Goal: Transaction & Acquisition: Book appointment/travel/reservation

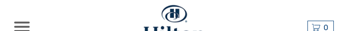
select select
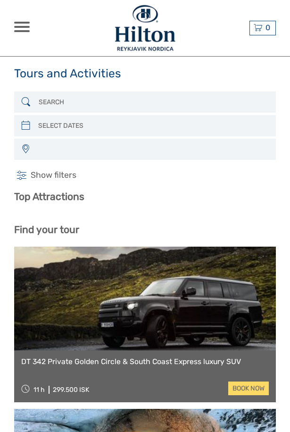
select select
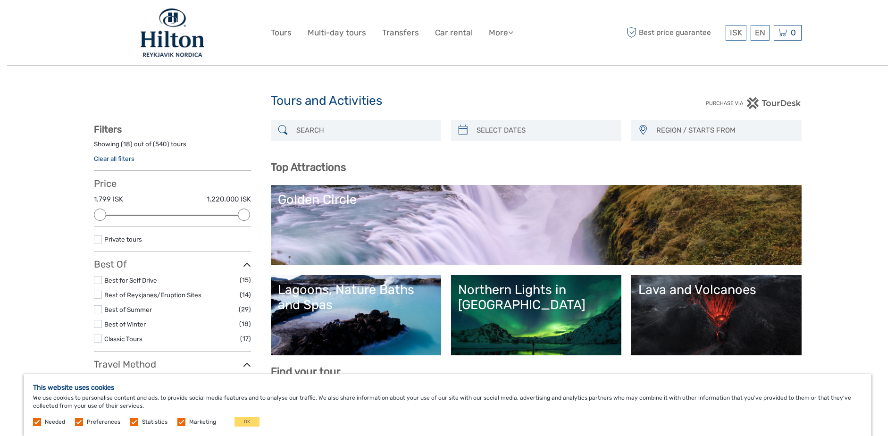
click at [348, 31] on link "Golden Circle" at bounding box center [536, 225] width 516 height 66
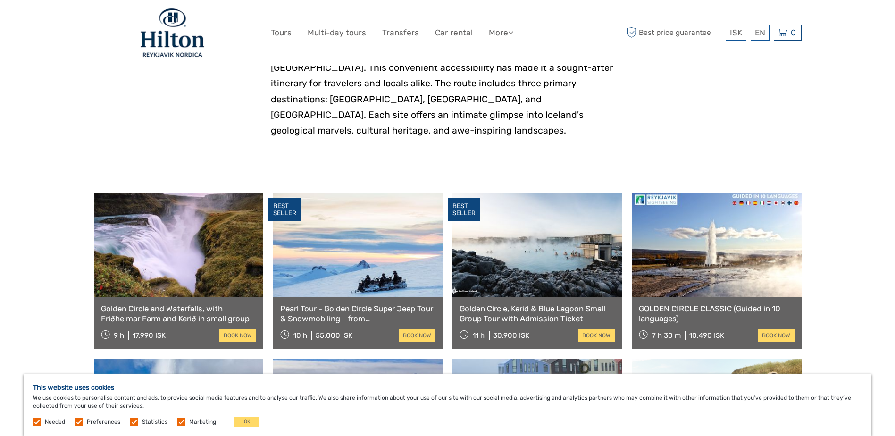
scroll to position [377, 0]
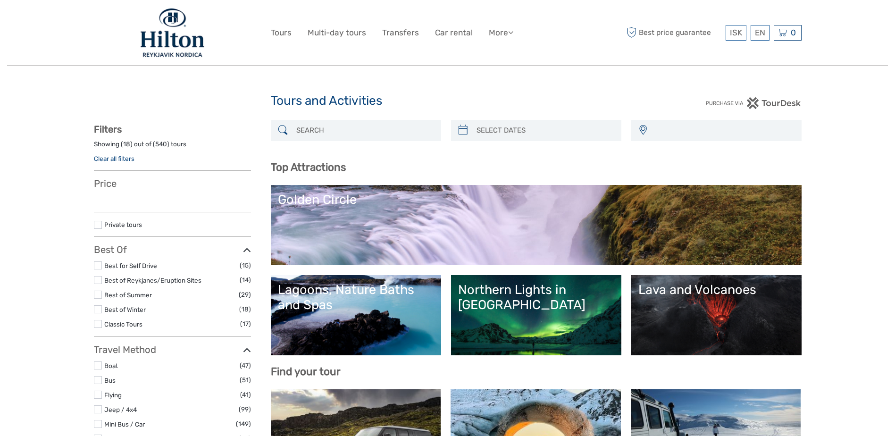
select select
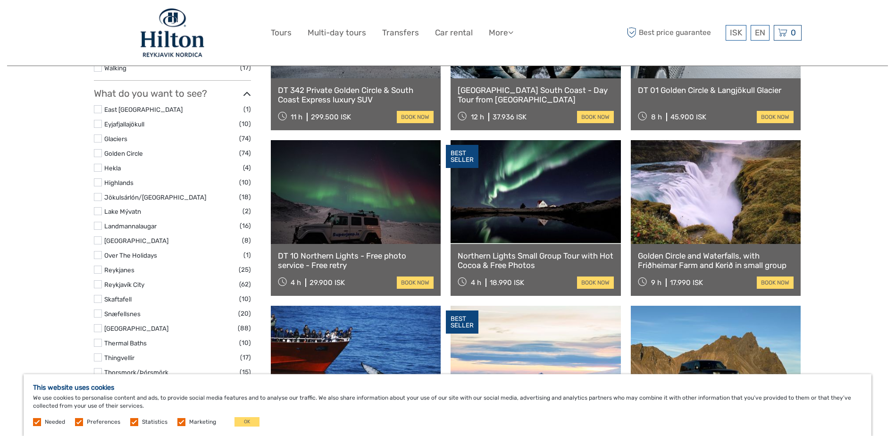
scroll to position [424, 0]
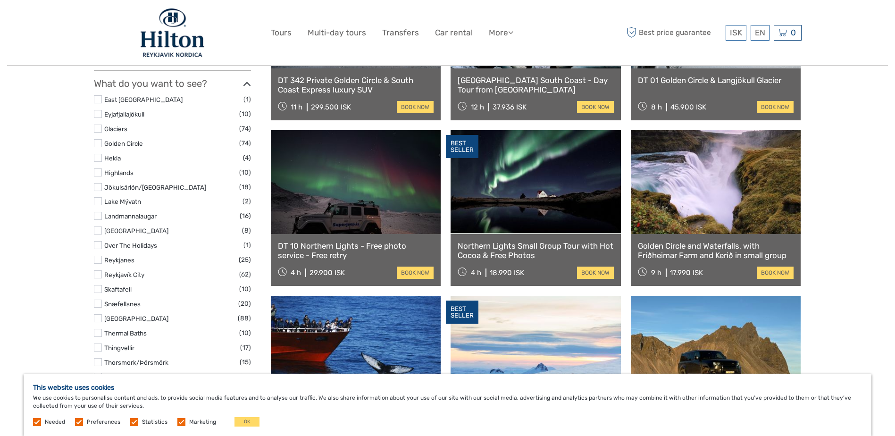
click at [529, 246] on link "Northern Lights Small Group Tour with Hot Cocoa & Free Photos" at bounding box center [535, 250] width 156 height 19
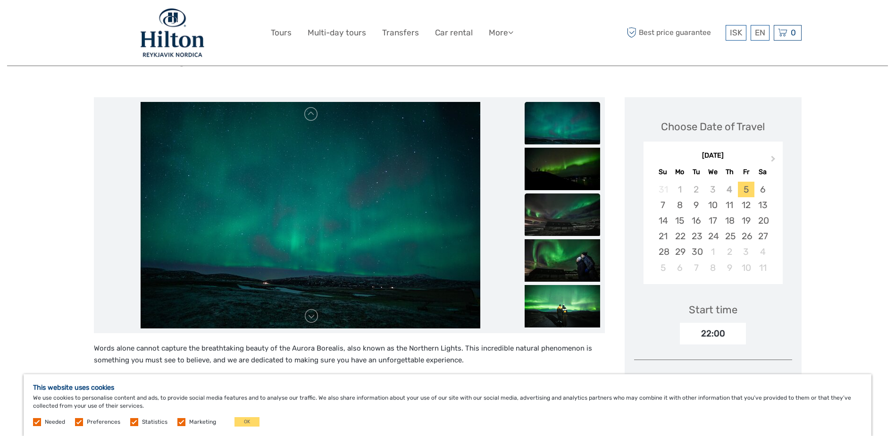
scroll to position [94, 0]
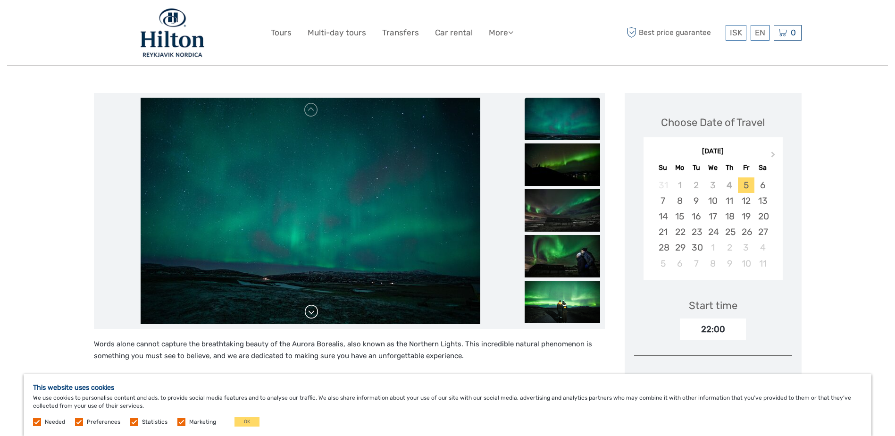
click at [312, 312] on link at bounding box center [311, 311] width 15 height 15
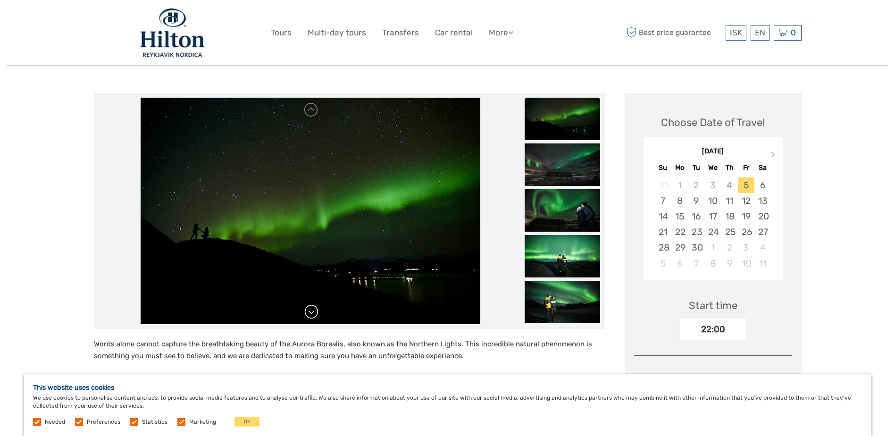
click at [312, 312] on link at bounding box center [311, 311] width 15 height 15
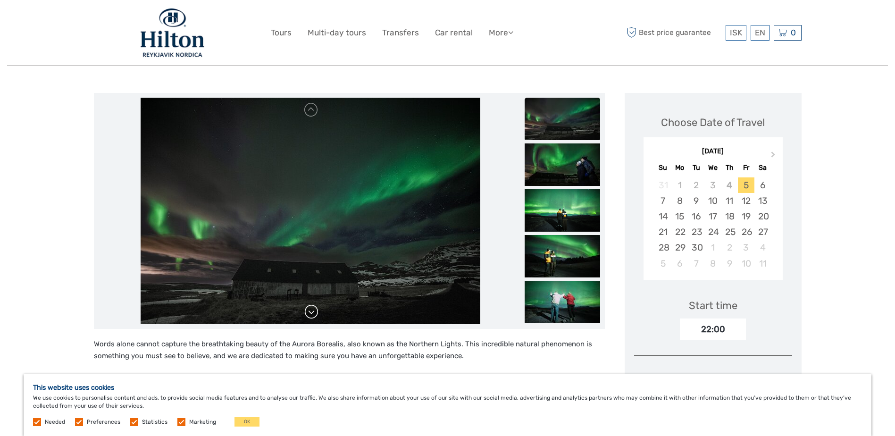
click at [312, 312] on link at bounding box center [311, 311] width 15 height 15
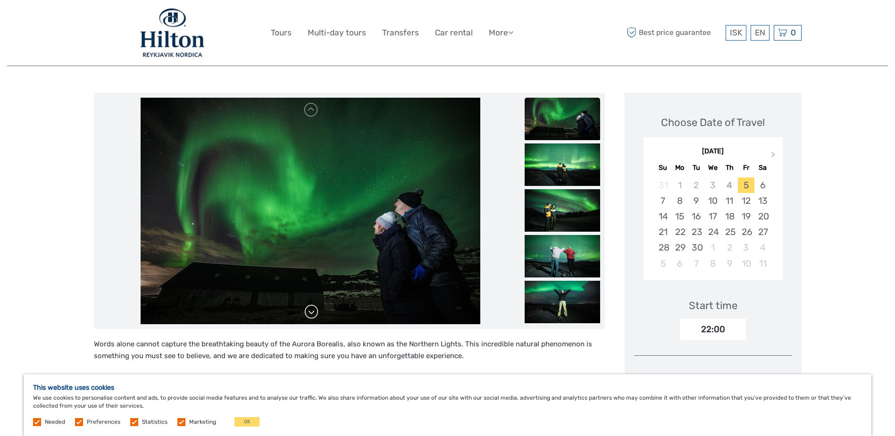
click at [312, 312] on link at bounding box center [311, 311] width 15 height 15
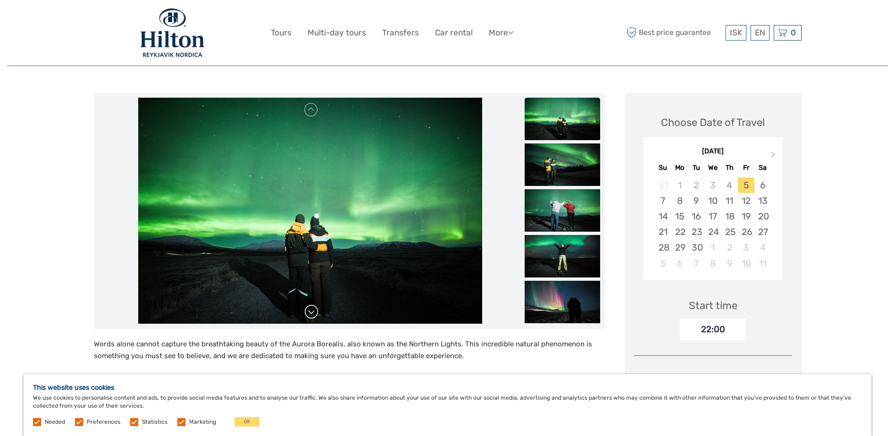
click at [312, 312] on link at bounding box center [311, 311] width 15 height 15
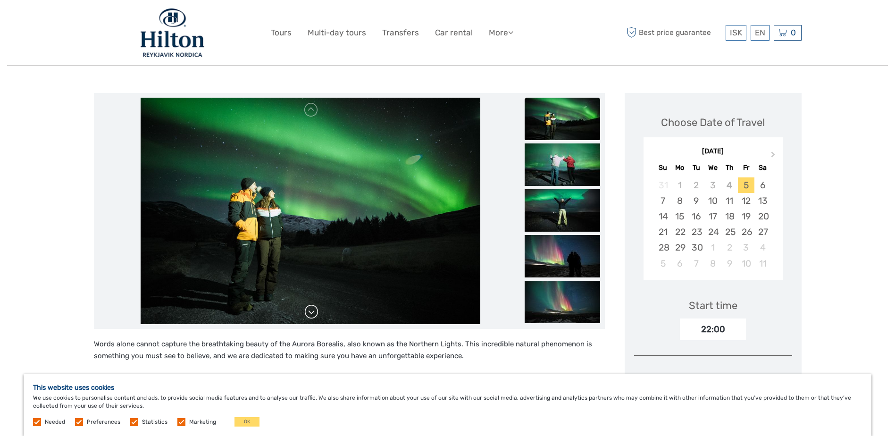
click at [312, 312] on link at bounding box center [311, 311] width 15 height 15
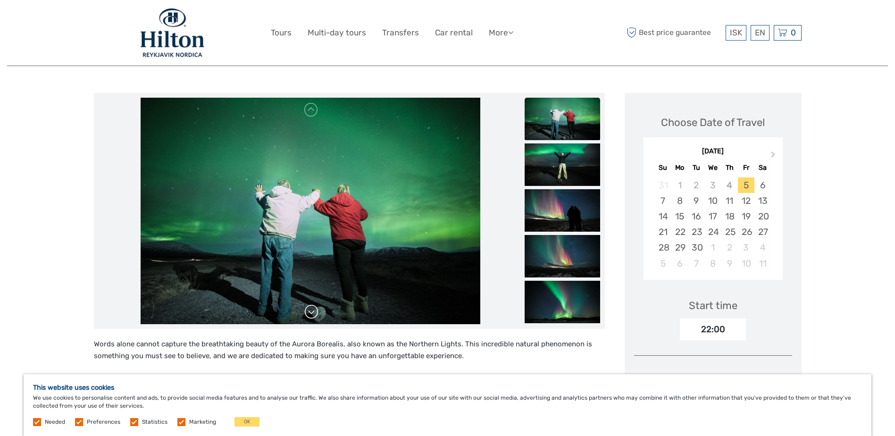
click at [312, 312] on link at bounding box center [311, 311] width 15 height 15
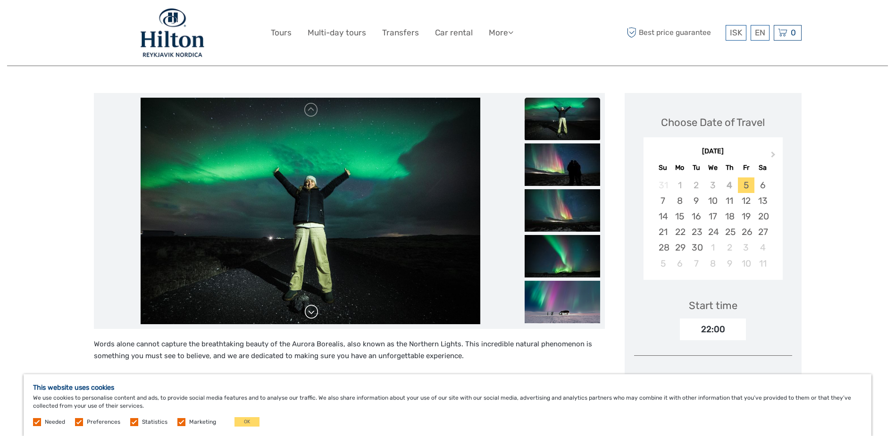
click at [312, 312] on link at bounding box center [311, 311] width 15 height 15
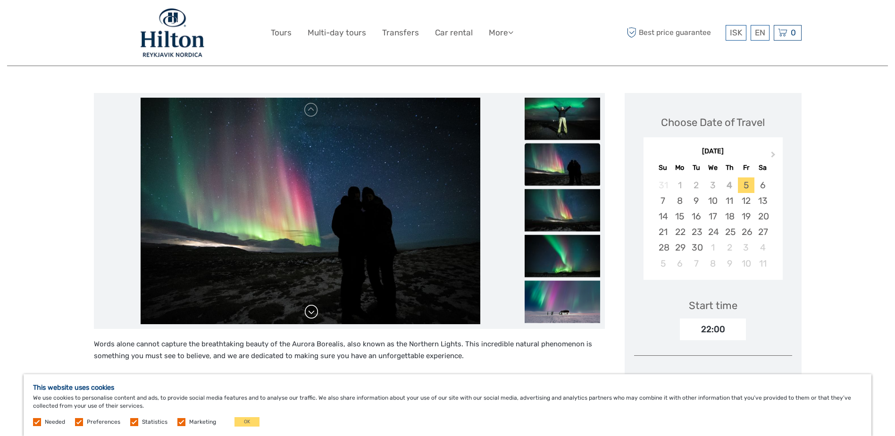
click at [312, 312] on link at bounding box center [311, 311] width 15 height 15
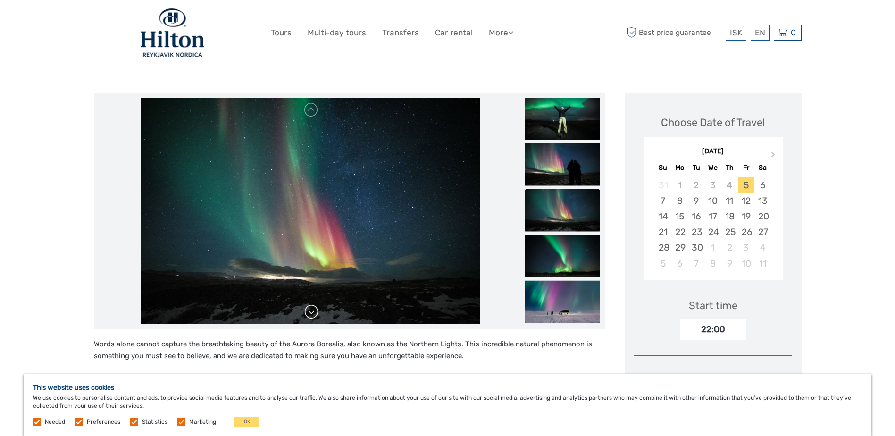
click at [312, 312] on link at bounding box center [311, 311] width 15 height 15
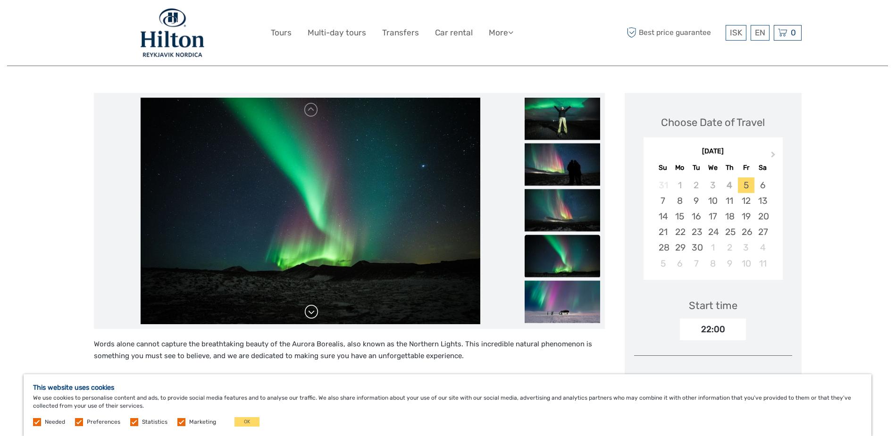
click at [312, 312] on link at bounding box center [311, 311] width 15 height 15
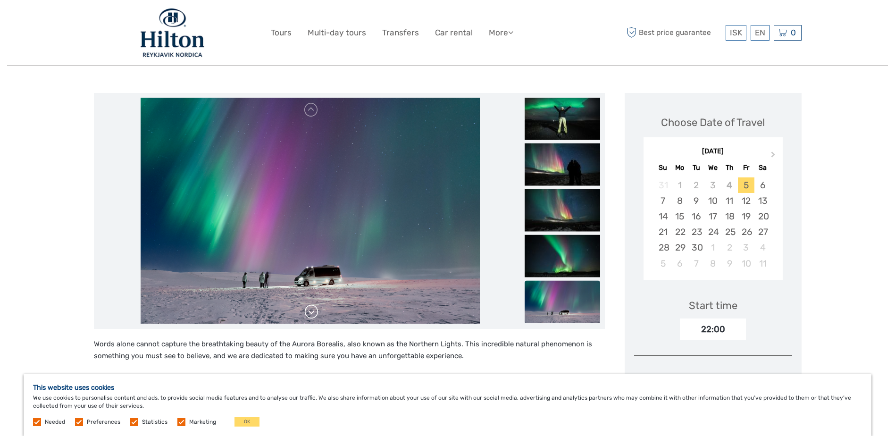
click at [312, 312] on link at bounding box center [311, 311] width 15 height 15
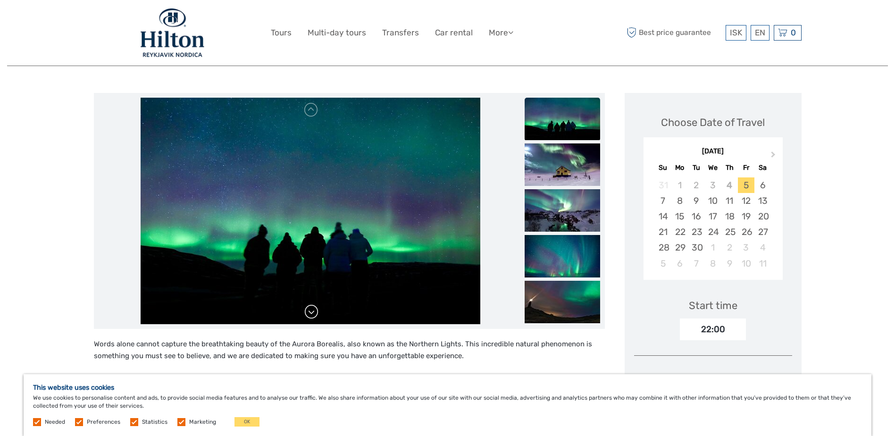
click at [312, 312] on link at bounding box center [311, 311] width 15 height 15
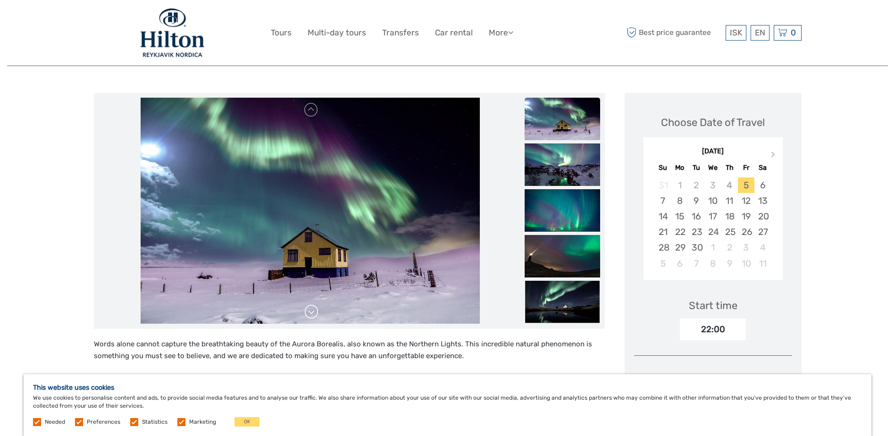
click at [312, 312] on link at bounding box center [311, 311] width 15 height 15
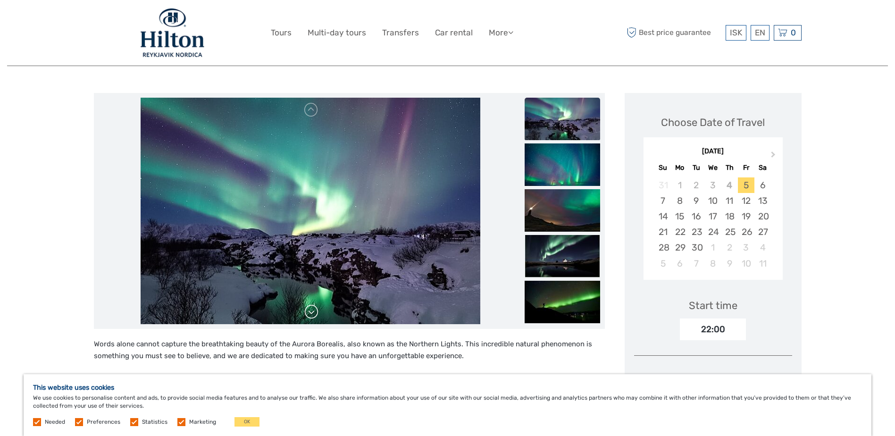
click at [312, 312] on link at bounding box center [311, 311] width 15 height 15
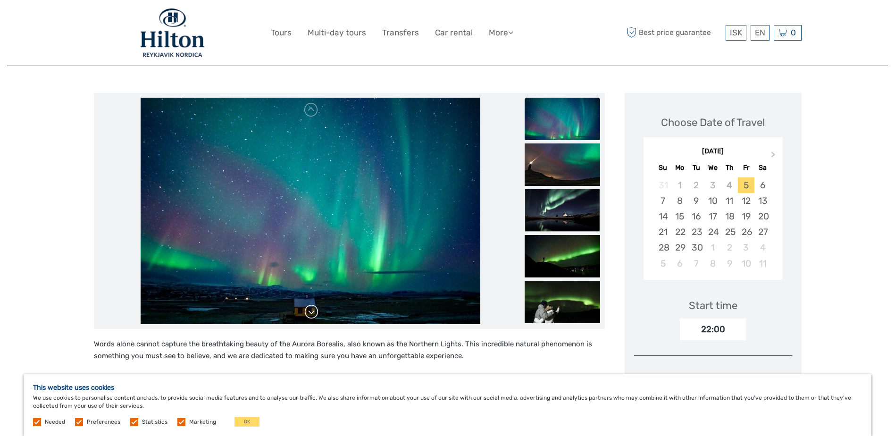
click at [312, 311] on link at bounding box center [311, 311] width 15 height 15
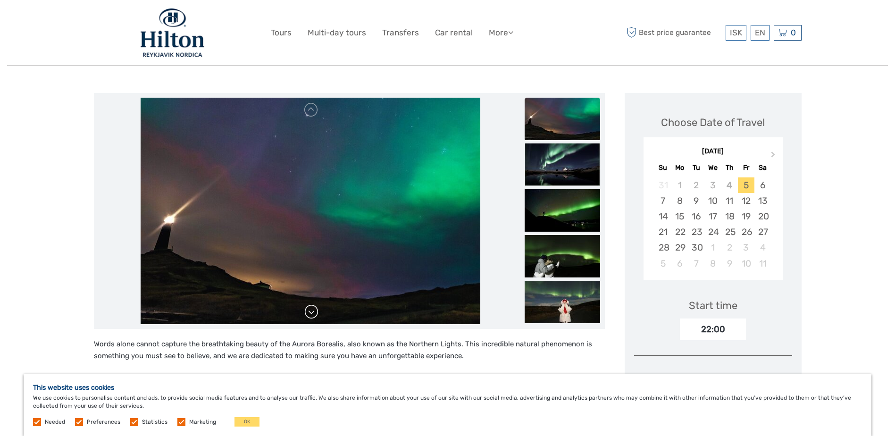
click at [312, 311] on link at bounding box center [311, 311] width 15 height 15
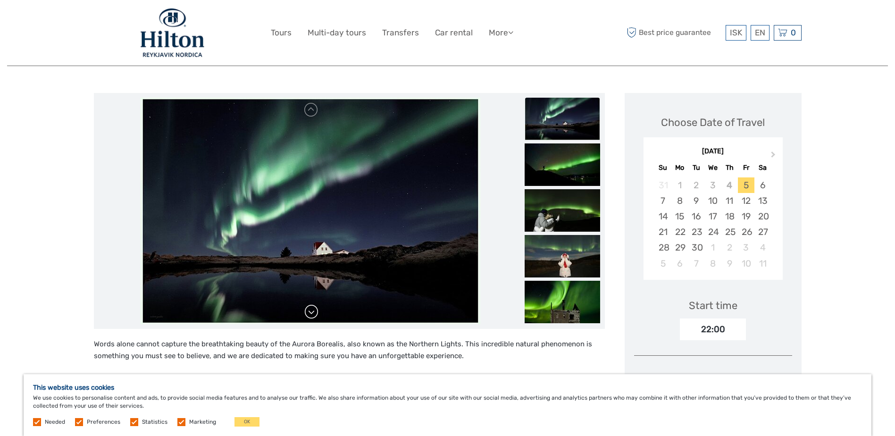
click at [312, 311] on link at bounding box center [311, 311] width 15 height 15
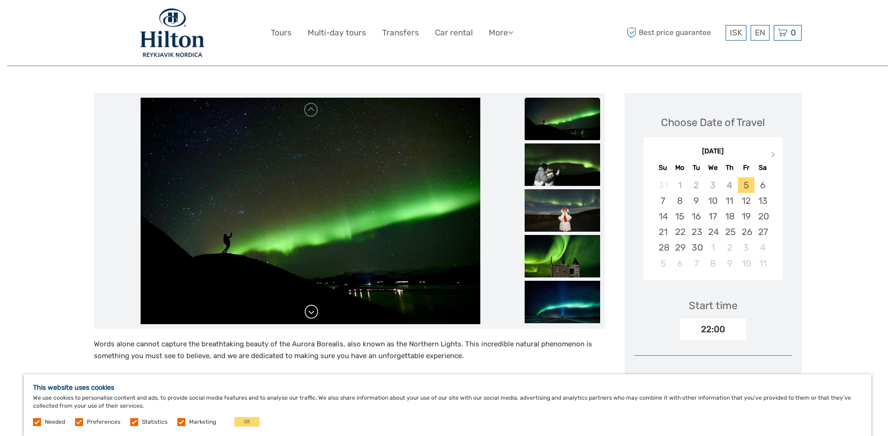
click at [312, 311] on link at bounding box center [311, 311] width 15 height 15
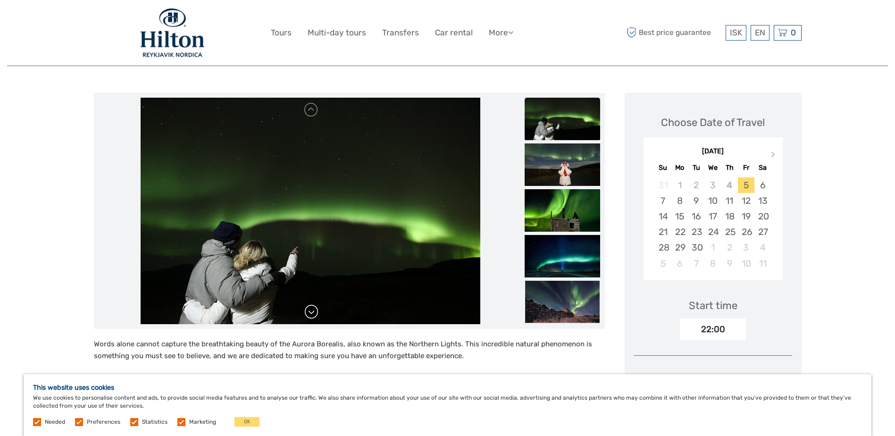
click at [312, 311] on link at bounding box center [311, 311] width 15 height 15
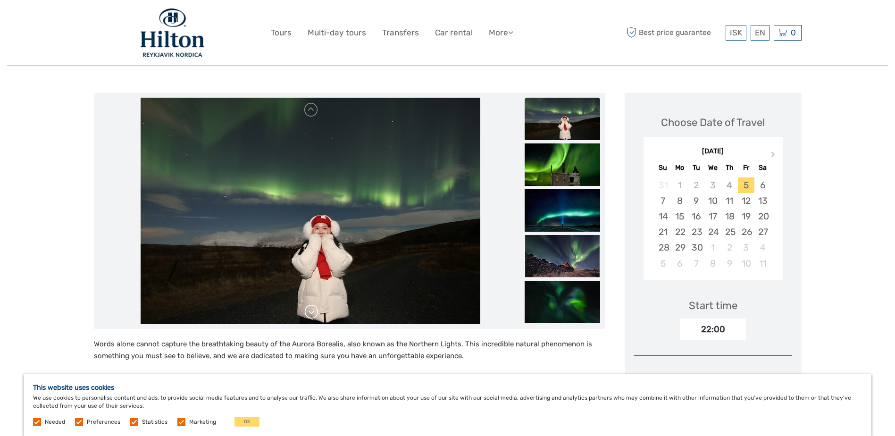
click at [312, 311] on link at bounding box center [311, 311] width 15 height 15
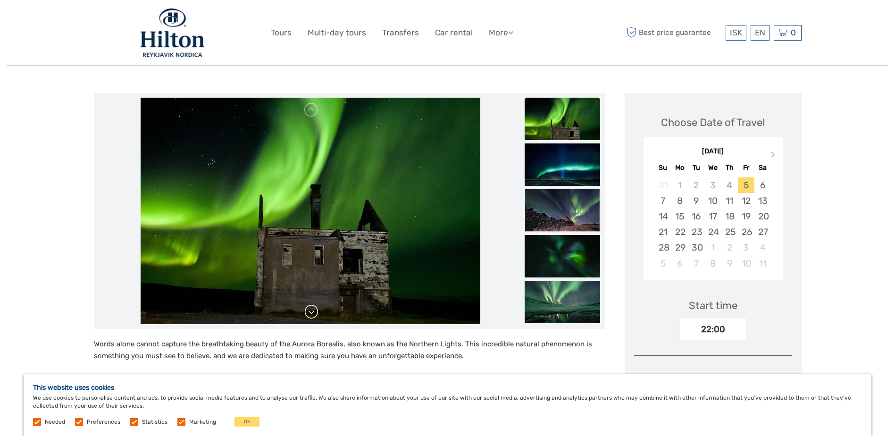
click at [312, 311] on link at bounding box center [311, 311] width 15 height 15
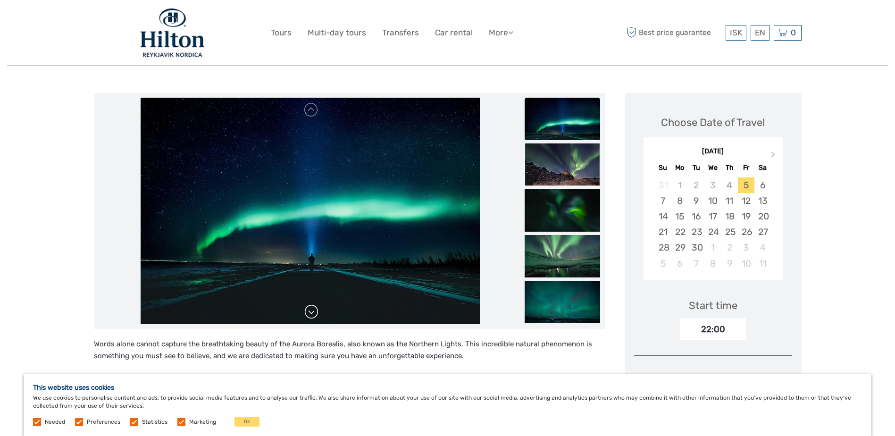
click at [312, 311] on link at bounding box center [311, 311] width 15 height 15
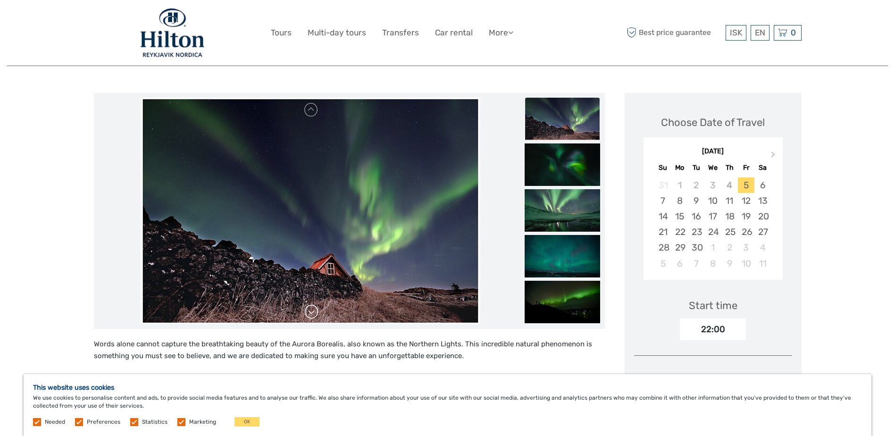
click at [310, 307] on link at bounding box center [311, 311] width 15 height 15
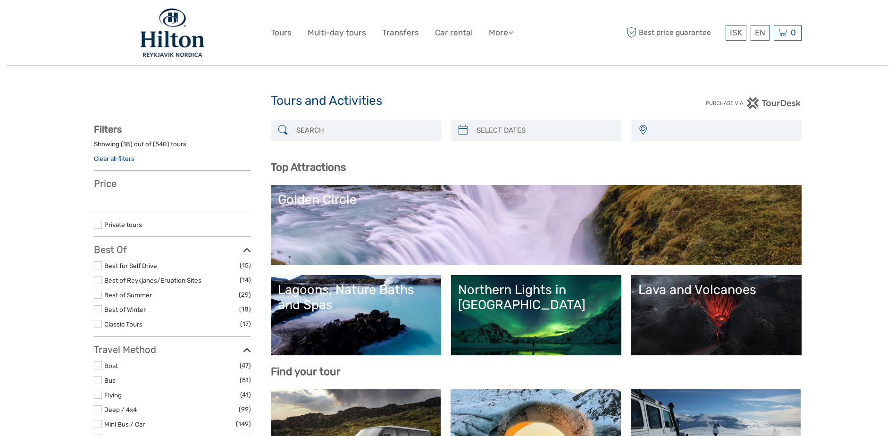
select select
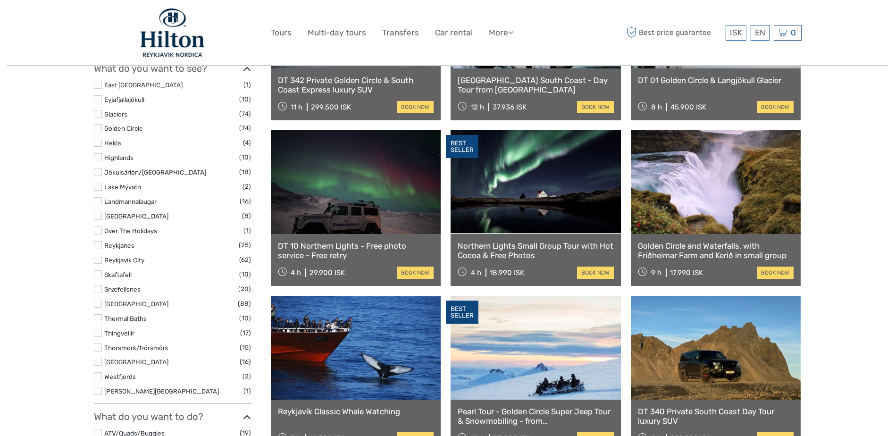
select select
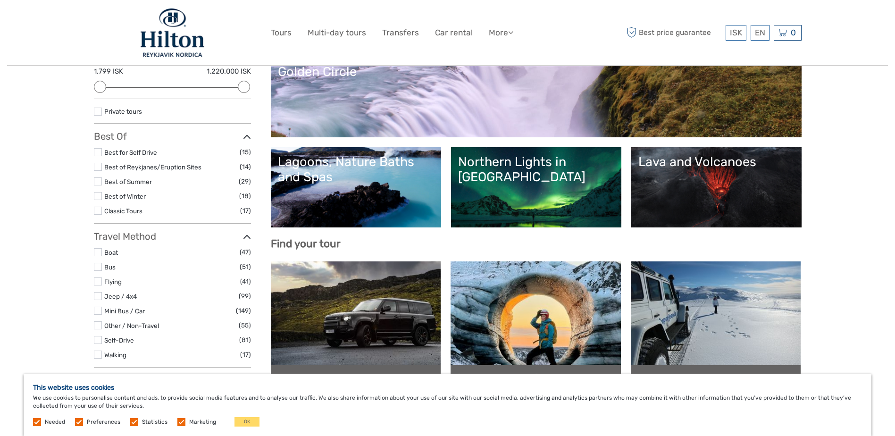
scroll to position [141, 0]
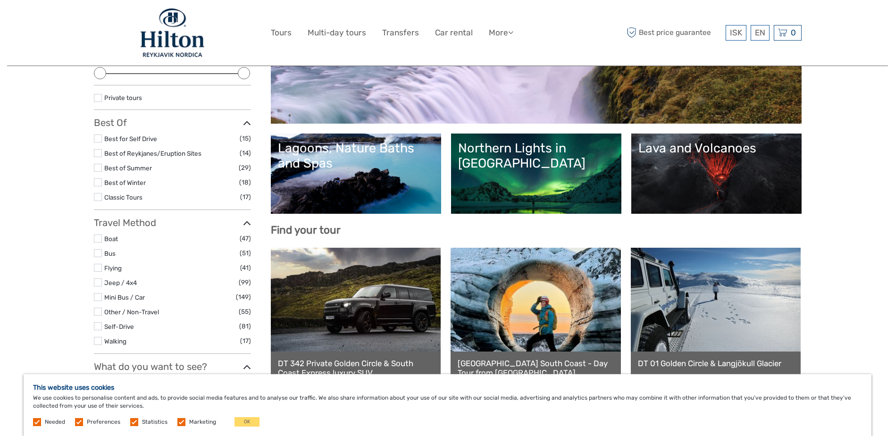
click at [365, 183] on link "Lagoons, Nature Baths and Spas" at bounding box center [356, 174] width 156 height 66
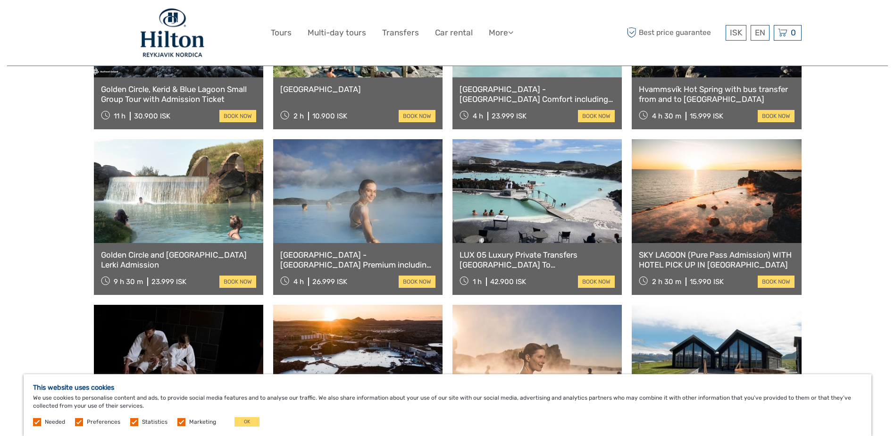
scroll to position [472, 0]
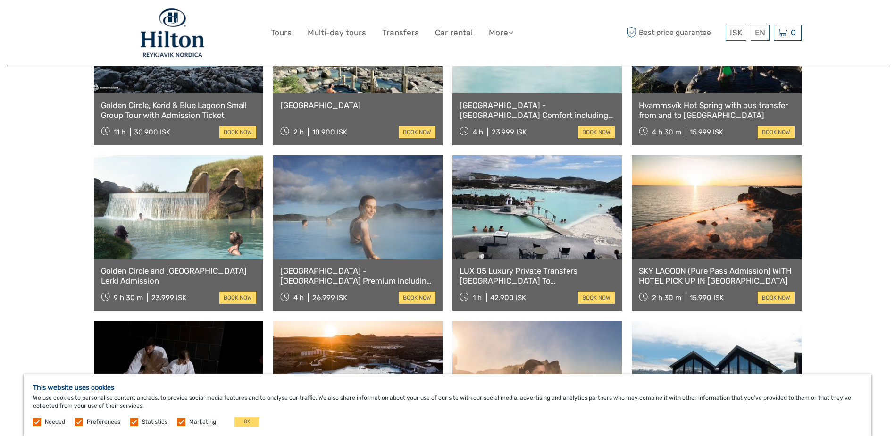
click at [350, 254] on link at bounding box center [357, 207] width 169 height 104
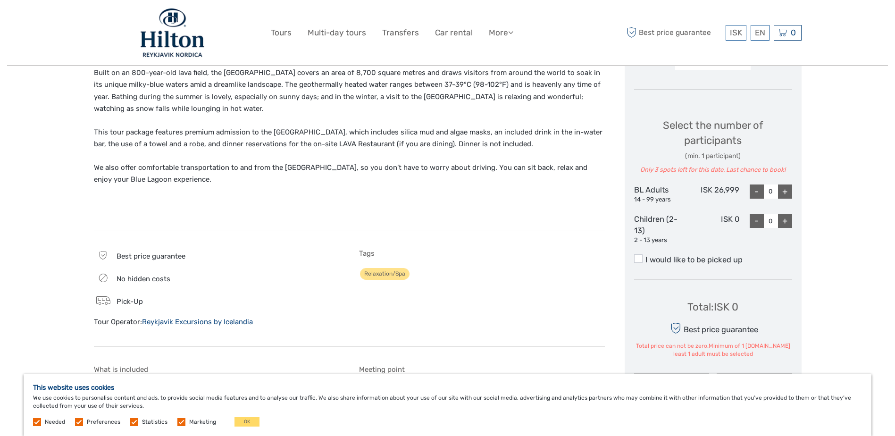
scroll to position [271, 0]
